Goal: Task Accomplishment & Management: Use online tool/utility

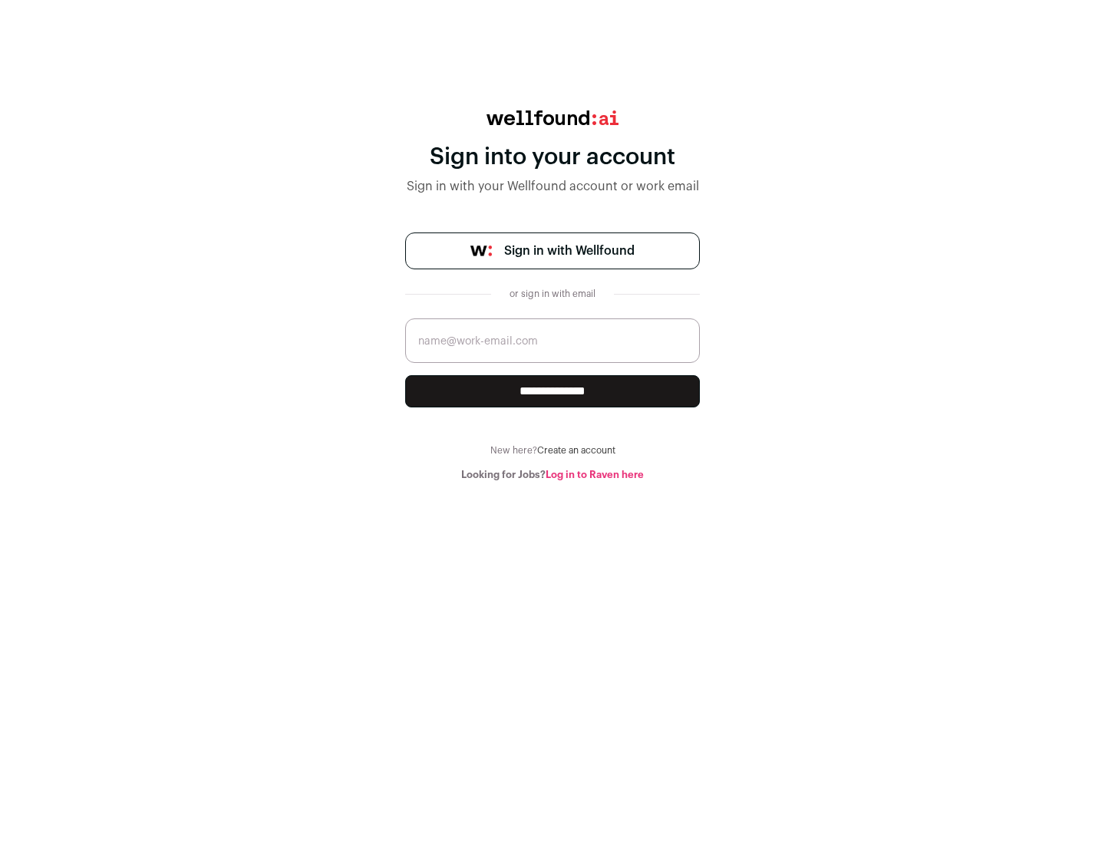
click at [568, 251] on span "Sign in with Wellfound" at bounding box center [569, 251] width 130 height 18
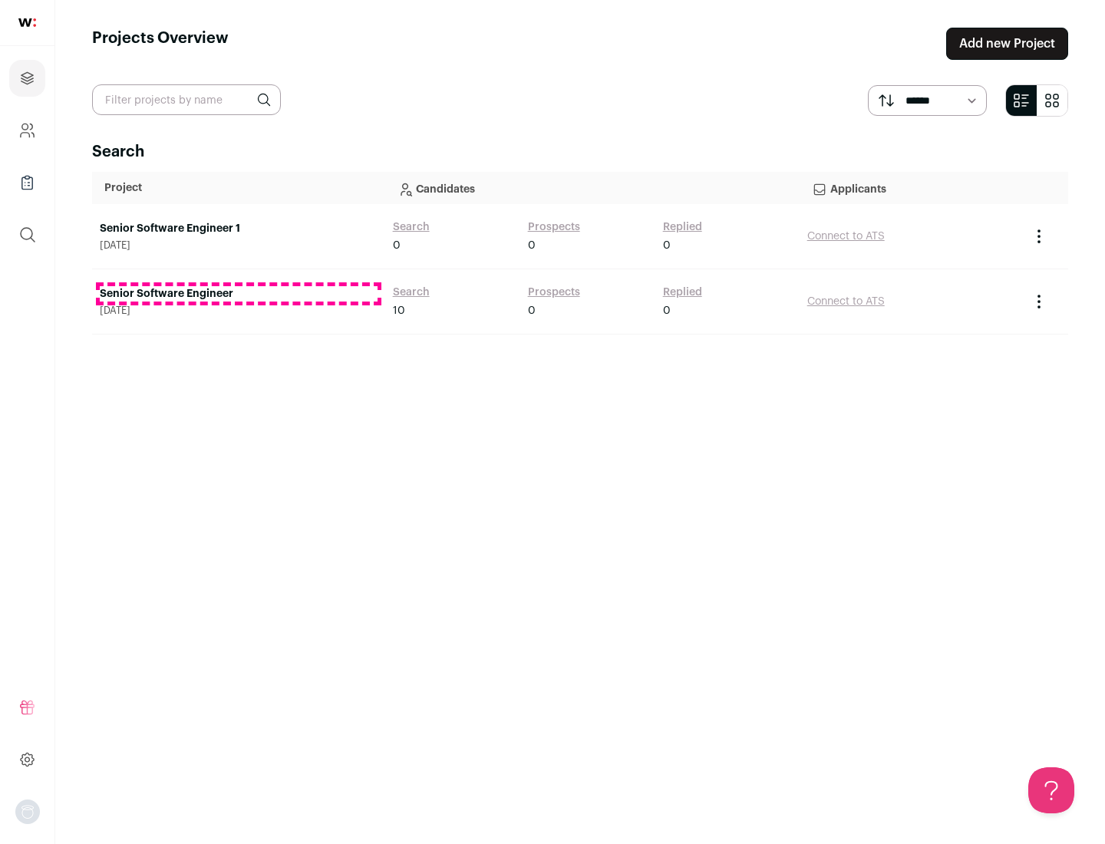
click at [238, 294] on link "Senior Software Engineer" at bounding box center [239, 293] width 278 height 15
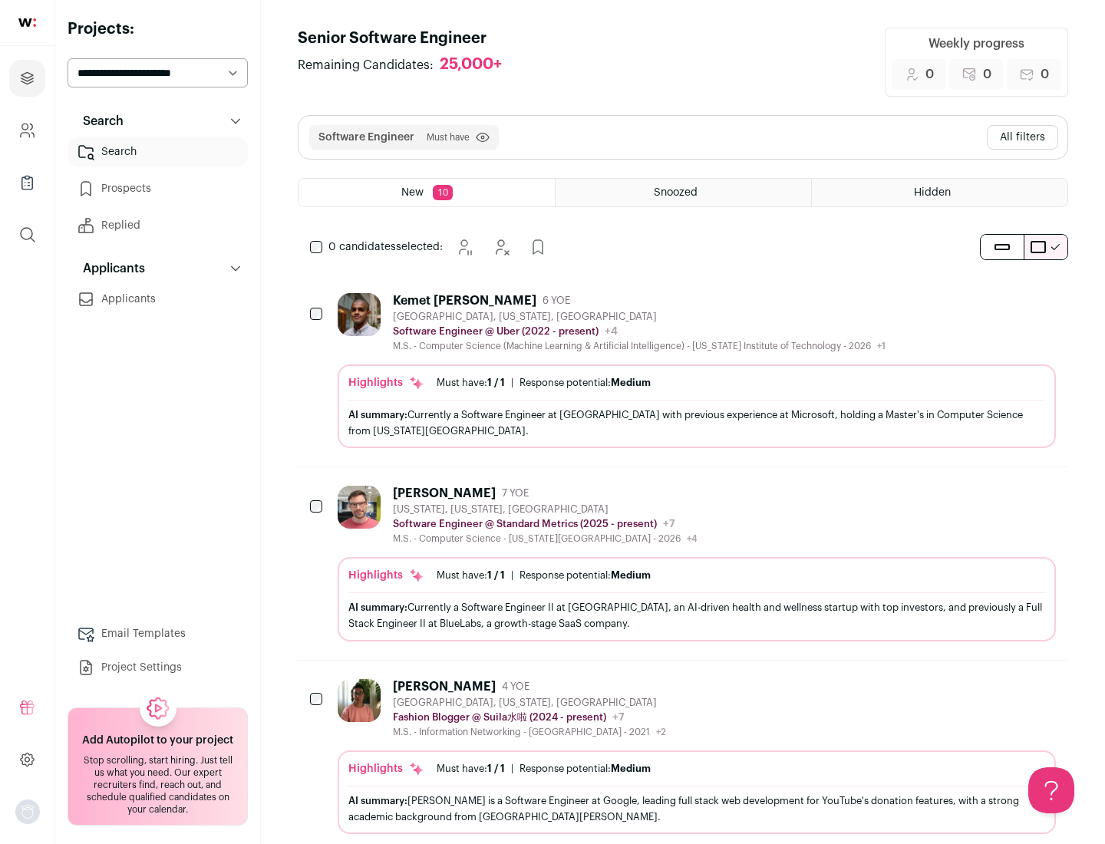
click at [683, 370] on div "Highlights Must have: 1 / 1 How many must haves have been fulfilled? | Response…" at bounding box center [696, 406] width 718 height 84
